Goal: Information Seeking & Learning: Learn about a topic

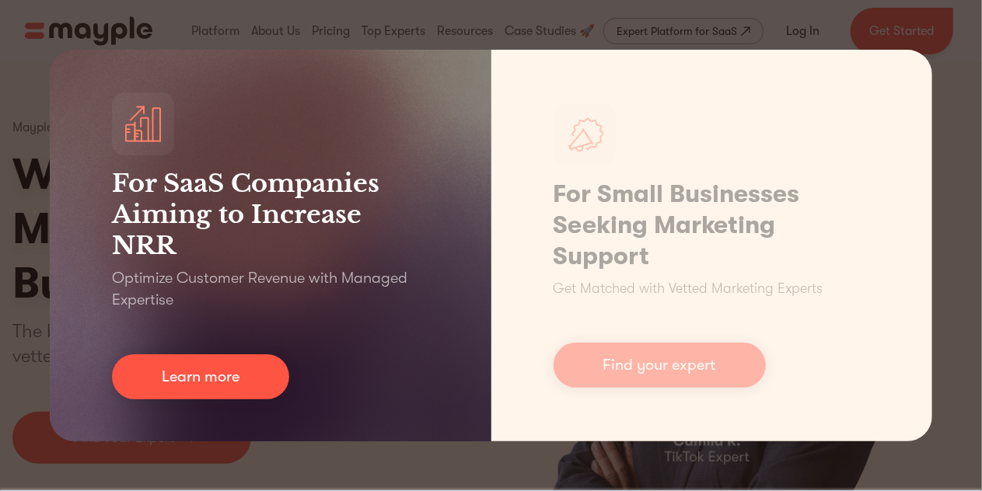
click at [284, 221] on h3 "For SaaS Companies Aiming to Increase NRR" at bounding box center [270, 214] width 317 height 93
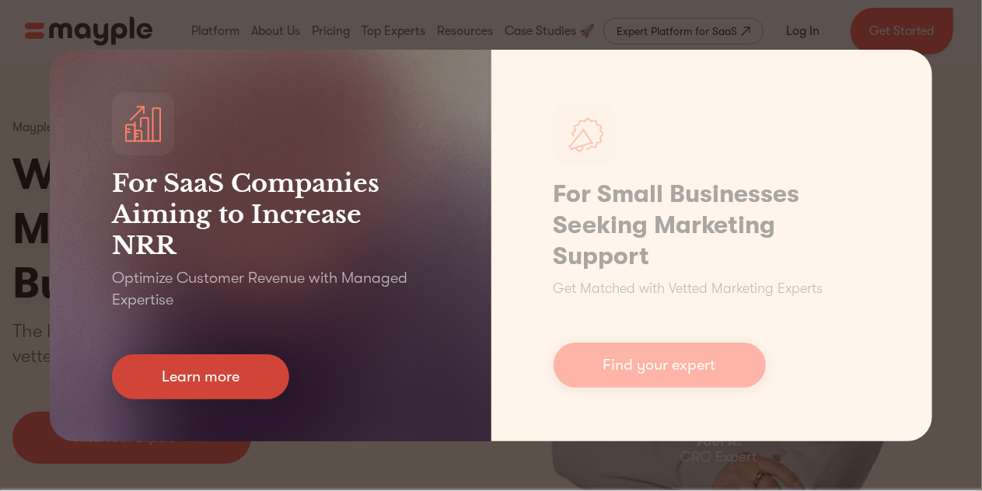
click at [257, 363] on link "Learn more" at bounding box center [200, 376] width 177 height 45
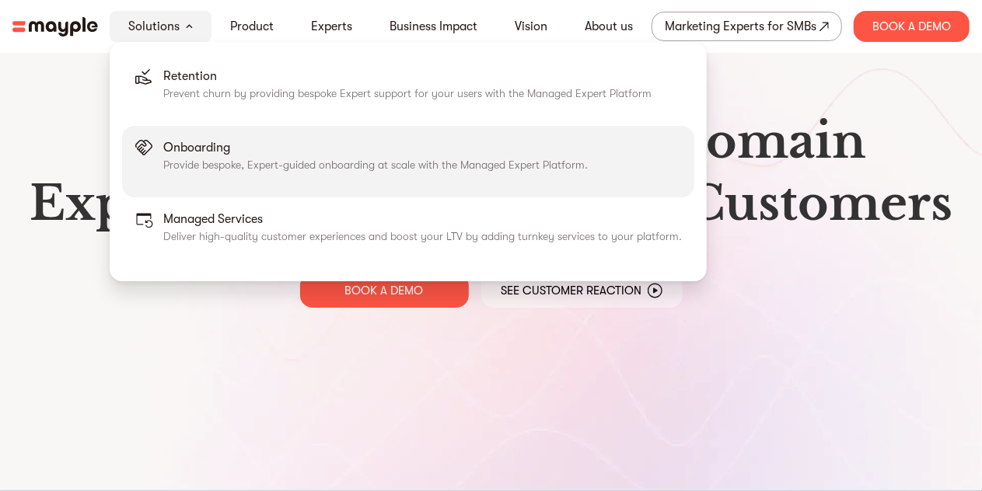
click at [212, 165] on p "Provide bespoke, Expert-guided onboarding at scale with the Managed Expert Plat…" at bounding box center [375, 165] width 424 height 16
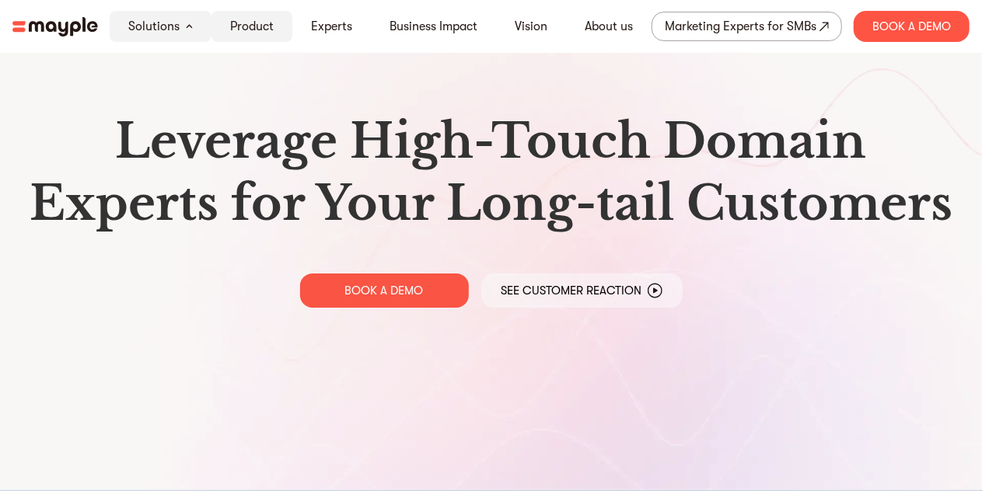
click at [264, 24] on link "Product" at bounding box center [252, 26] width 44 height 19
click at [264, 22] on link "Product" at bounding box center [252, 26] width 44 height 19
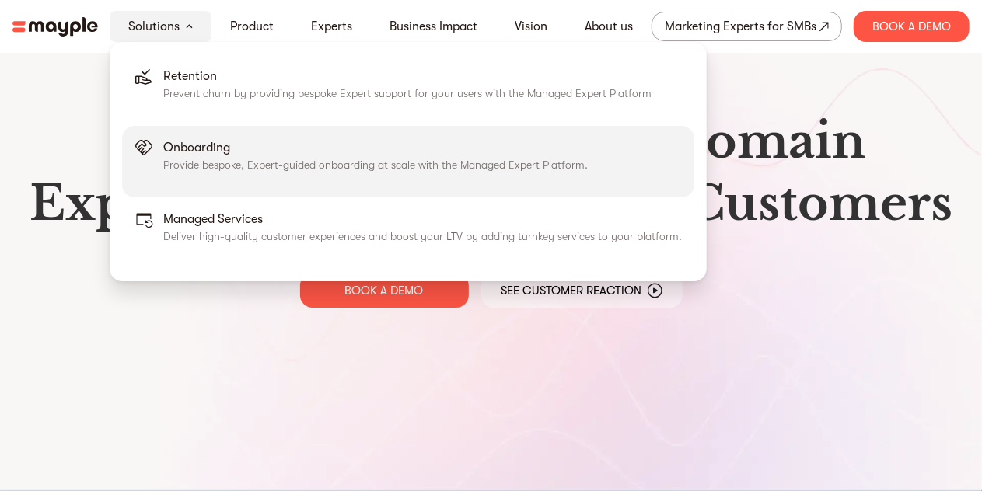
click at [201, 150] on p "Onboarding" at bounding box center [375, 147] width 424 height 19
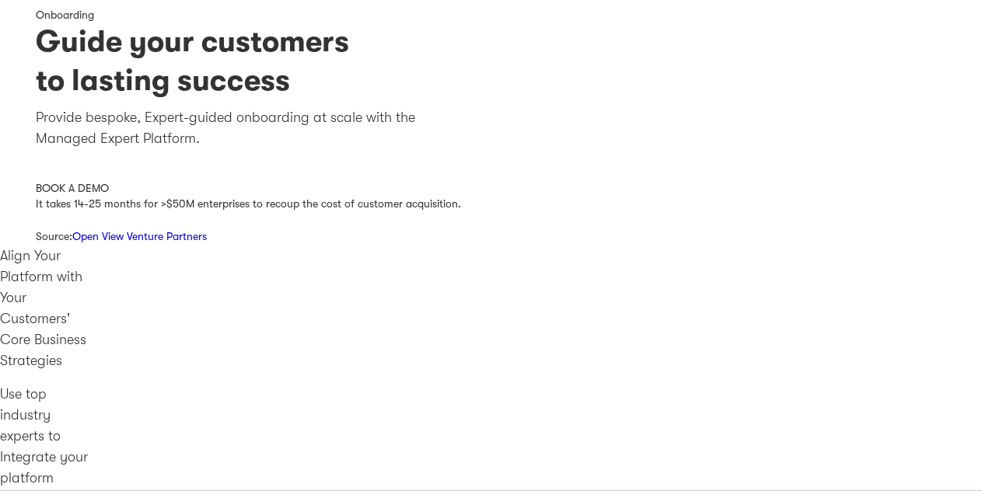
scroll to position [78, 0]
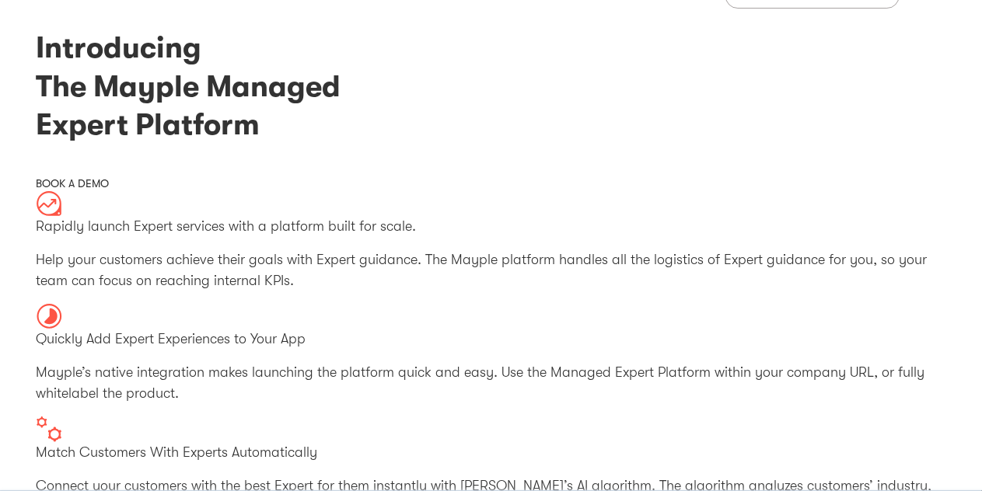
scroll to position [78, 0]
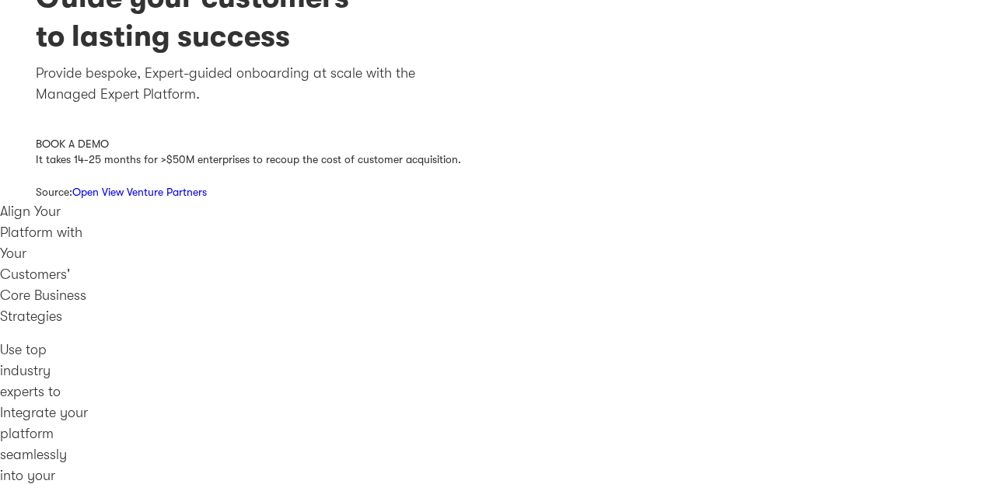
scroll to position [155, 0]
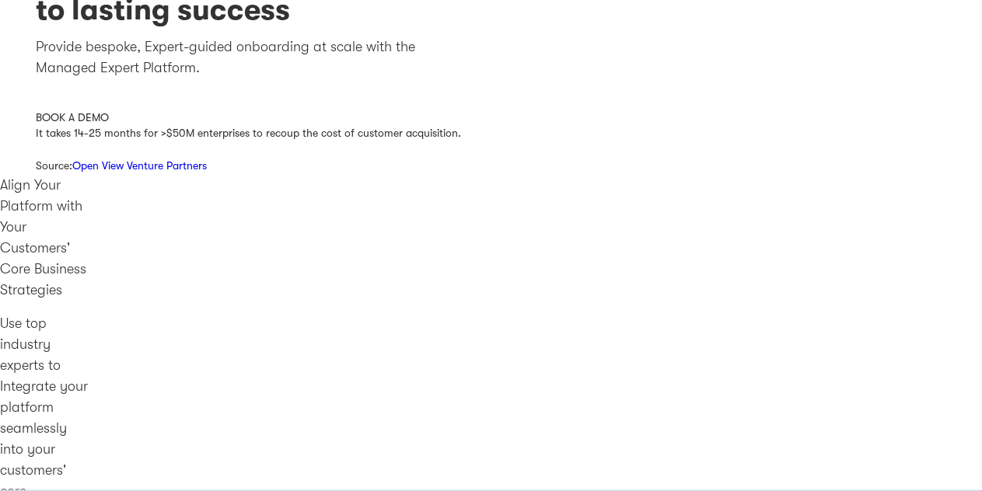
click at [153, 165] on link "Open View Venture Partners" at bounding box center [140, 165] width 134 height 12
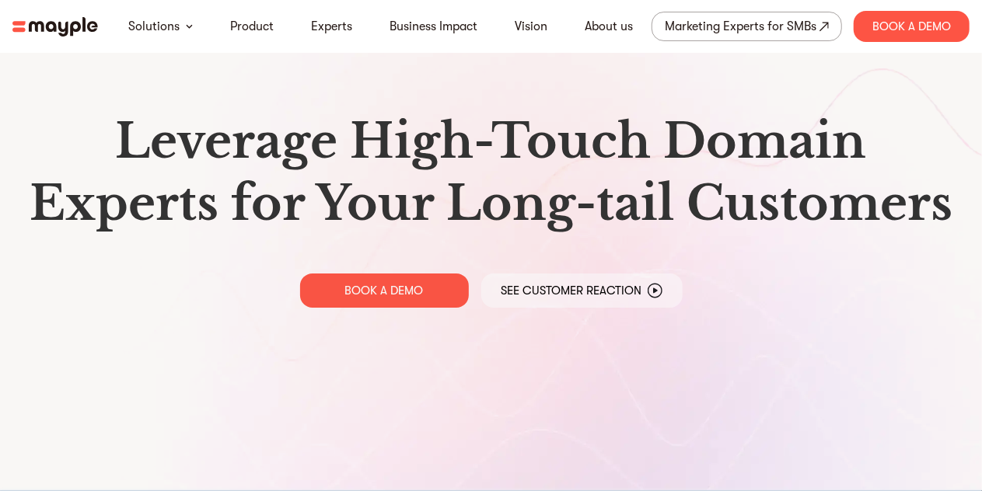
click at [528, 287] on p "See Customer Reaction" at bounding box center [571, 291] width 141 height 16
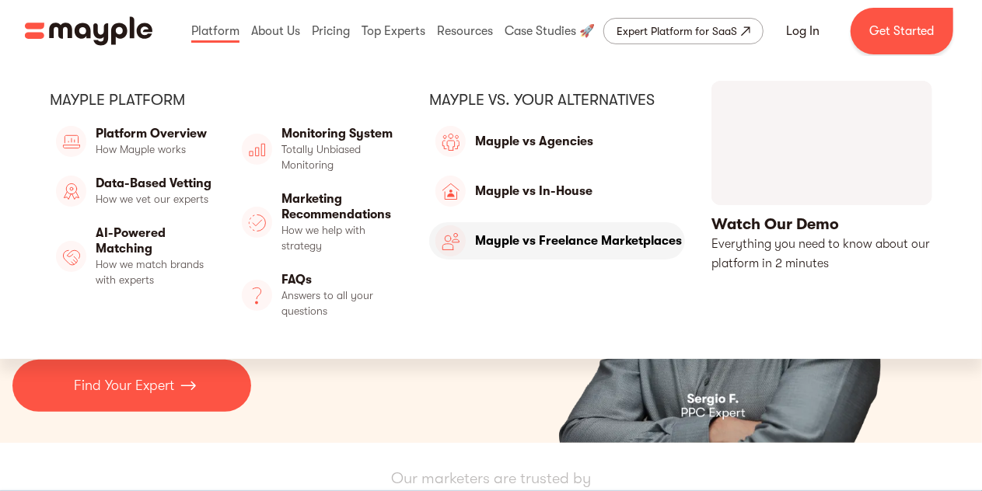
scroll to position [55, 0]
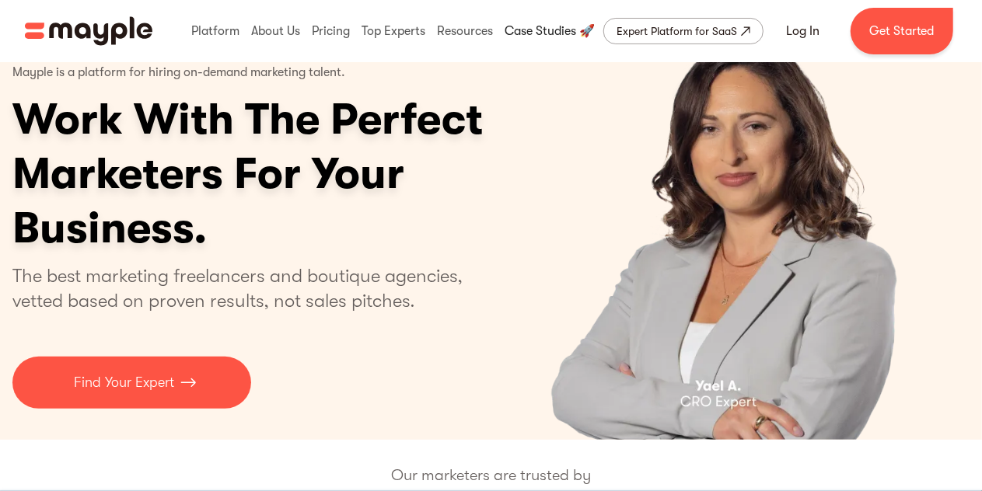
click at [545, 34] on link at bounding box center [550, 31] width 98 height 50
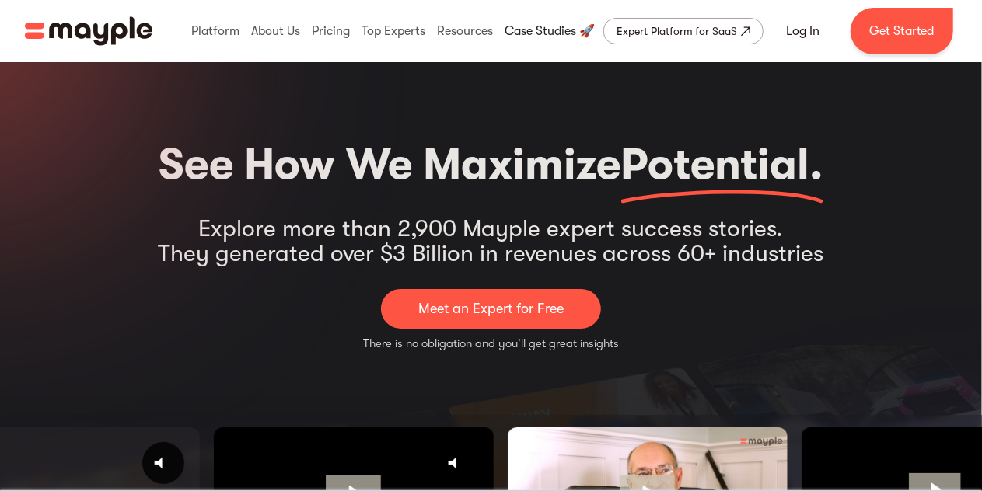
click at [525, 26] on link at bounding box center [550, 31] width 98 height 50
